Goal: Task Accomplishment & Management: Use online tool/utility

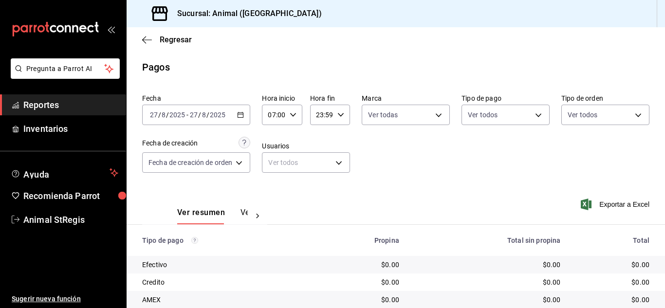
scroll to position [122, 0]
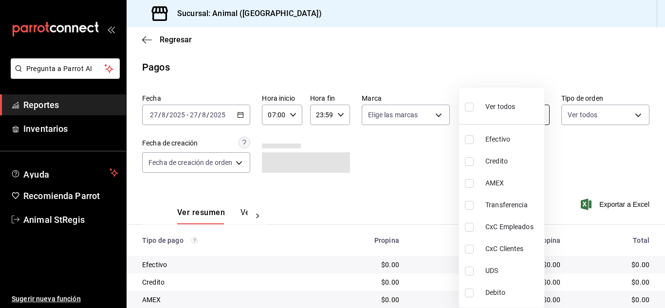
click at [489, 106] on body "Pregunta a Parrot AI Reportes Inventarios Ayuda Recomienda Parrot Animal StRegi…" at bounding box center [332, 154] width 665 height 308
click at [466, 106] on input "checkbox" at bounding box center [469, 107] width 9 height 9
checkbox input "true"
type input "5a0f3365-d715-4940-adc4-656debb7822a,fc07b02b-84a7-4dba-9bff-98bba82b1290,ff2b0…"
checkbox input "true"
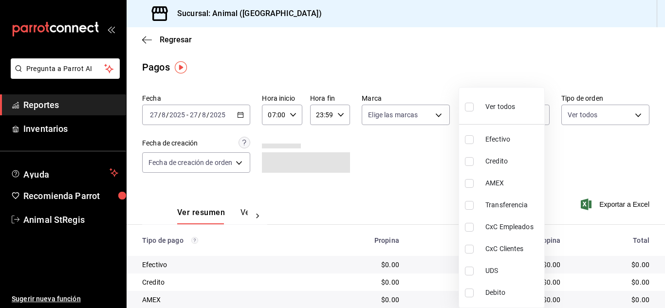
checkbox input "true"
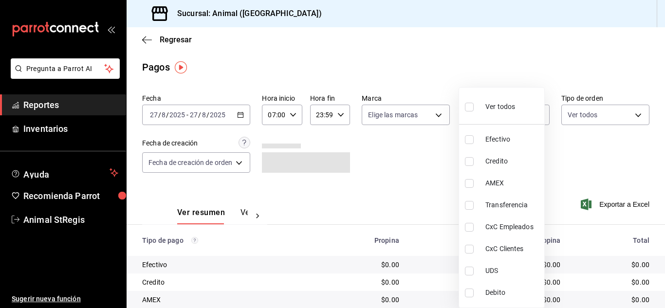
checkbox input "true"
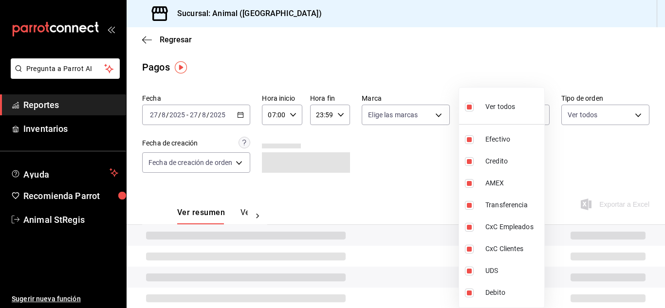
click at [416, 173] on div at bounding box center [332, 154] width 665 height 308
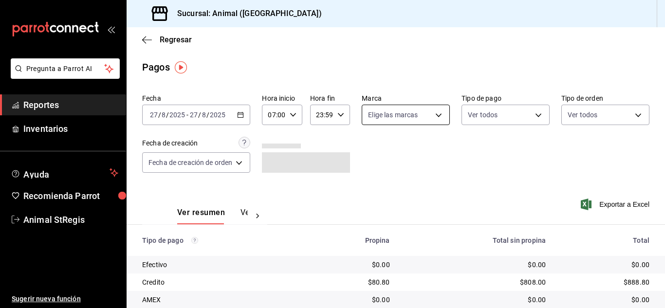
click at [377, 118] on body "Pregunta a Parrot AI Reportes Inventarios Ayuda Recomienda Parrot Animal StRegi…" at bounding box center [332, 154] width 665 height 308
click at [375, 156] on input "checkbox" at bounding box center [371, 153] width 9 height 9
checkbox input "true"
type input "3f39fcdc-c8c4-4fff-883a-47b345d9391c"
checkbox input "true"
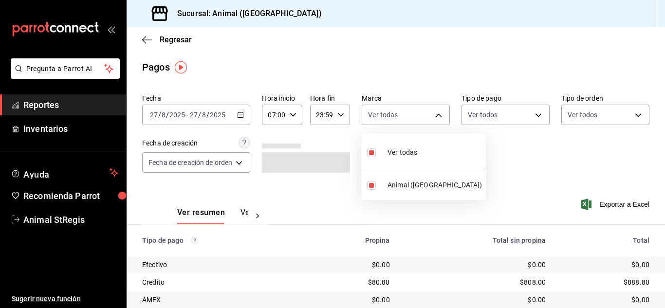
click at [374, 81] on div at bounding box center [332, 154] width 665 height 308
click at [437, 81] on main "Regresar Pagos Fecha [DATE] [DATE] - [DATE] [DATE] Hora inicio 07:00 Hora inici…" at bounding box center [396, 228] width 539 height 402
